Goal: Task Accomplishment & Management: Use online tool/utility

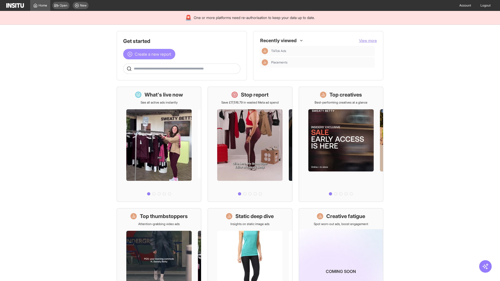
click at [150, 54] on span "Create a new report" at bounding box center [153, 54] width 36 height 6
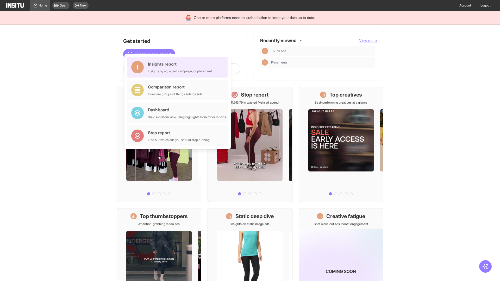
click at [179, 67] on div "Insights report Insights by ad, adset, campaign, or placement" at bounding box center [180, 67] width 64 height 12
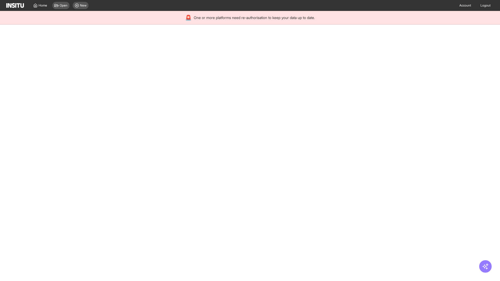
select select "**"
